Goal: Find specific page/section

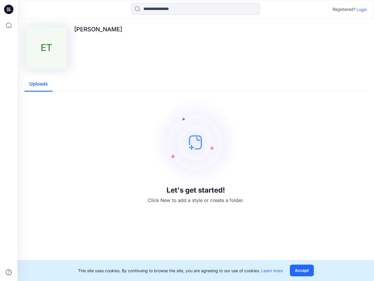
click at [187, 140] on img at bounding box center [196, 142] width 88 height 88
click at [9, 9] on icon at bounding box center [9, 9] width 2 height 0
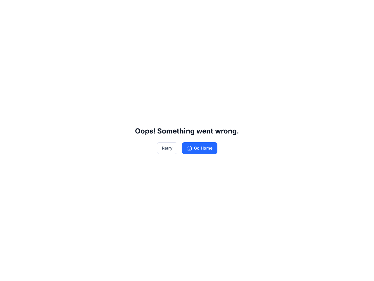
click at [9, 25] on div "Oops! Something went wrong. Retry Go Home" at bounding box center [187, 140] width 374 height 281
click at [9, 272] on div "Oops! Something went wrong. Retry Go Home" at bounding box center [187, 140] width 374 height 281
click at [196, 9] on div "Oops! Something went wrong. Retry Go Home" at bounding box center [187, 140] width 374 height 281
click at [362, 9] on div "Oops! Something went wrong. Retry Go Home" at bounding box center [187, 140] width 374 height 281
click at [39, 84] on div "Oops! Something went wrong. Retry Go Home" at bounding box center [187, 140] width 374 height 281
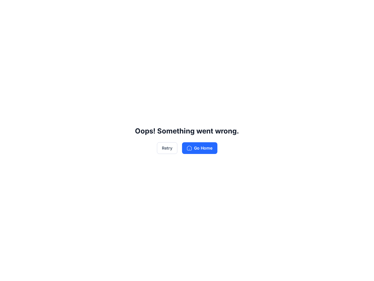
click at [303, 270] on div "Oops! Something went wrong. Retry Go Home" at bounding box center [187, 140] width 374 height 281
